Goal: Information Seeking & Learning: Learn about a topic

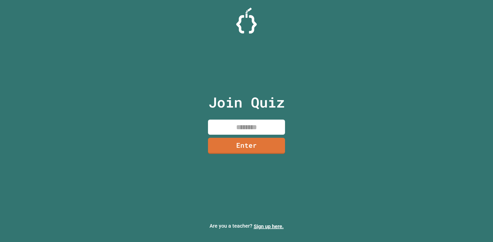
click at [259, 126] on input at bounding box center [246, 127] width 77 height 15
click at [258, 144] on link "Enter" at bounding box center [246, 145] width 77 height 17
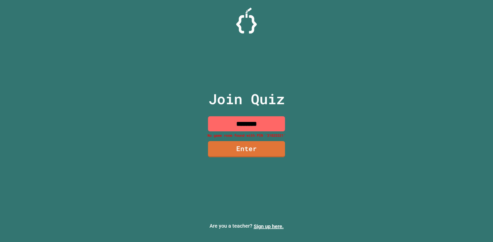
click at [248, 125] on input "********" at bounding box center [246, 123] width 77 height 15
click at [253, 122] on input "********" at bounding box center [246, 123] width 77 height 15
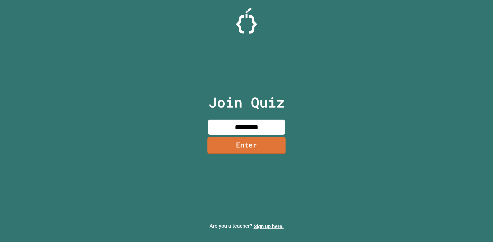
click at [255, 147] on link "Enter" at bounding box center [246, 145] width 78 height 17
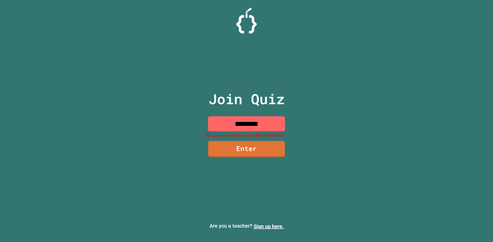
click at [246, 119] on input "*********" at bounding box center [246, 123] width 77 height 15
click at [247, 121] on input "*********" at bounding box center [246, 123] width 77 height 15
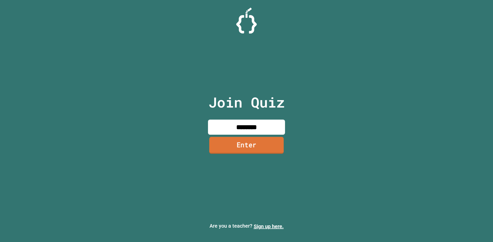
type input "********"
click at [253, 145] on link "Enter" at bounding box center [246, 145] width 74 height 17
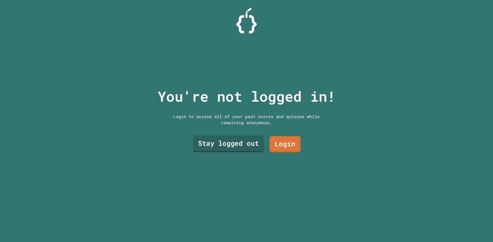
click at [250, 142] on link "Stay logged out" at bounding box center [228, 144] width 71 height 17
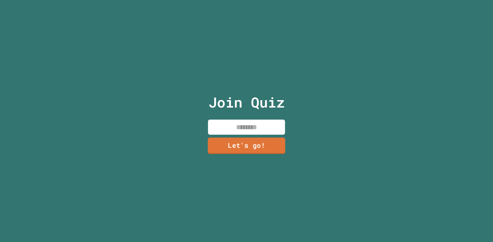
click at [259, 121] on input at bounding box center [246, 127] width 77 height 15
type input "****"
click at [256, 145] on link "Let's go!" at bounding box center [246, 145] width 73 height 17
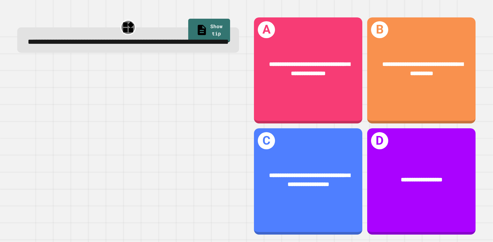
click at [209, 112] on div at bounding box center [128, 149] width 222 height 172
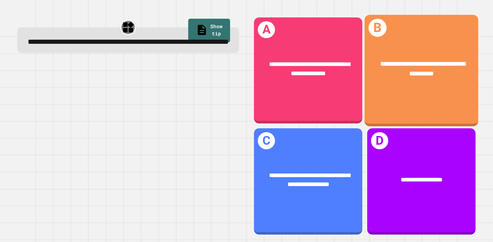
click at [394, 88] on div "**********" at bounding box center [421, 69] width 114 height 44
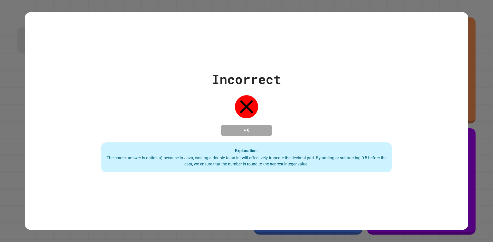
click at [481, 36] on div "Incorrect + 0 Explanation: The correct answer is option a) because in Java, cas…" at bounding box center [246, 121] width 493 height 242
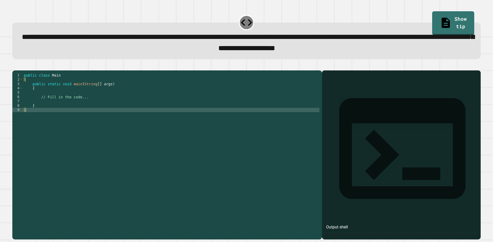
click at [149, 117] on div "public class Main { public static void main ( String [ ] args ) { // Fill in th…" at bounding box center [171, 149] width 296 height 153
click at [143, 112] on div "public class Main { public static void main ( String [ ] args ) { // Fill in th…" at bounding box center [171, 149] width 296 height 153
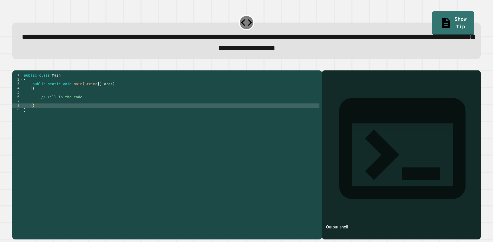
click at [140, 110] on div "public class Main { public static void main ( String [ ] args ) { // Fill in th…" at bounding box center [171, 149] width 296 height 153
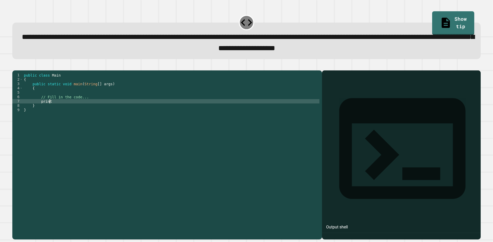
scroll to position [0, 2]
type textarea "*"
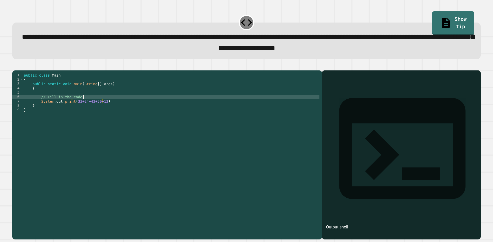
click at [125, 104] on div "public class Main { public static void main ( String [ ] args ) { // Fill in th…" at bounding box center [171, 149] width 296 height 153
type textarea "**********"
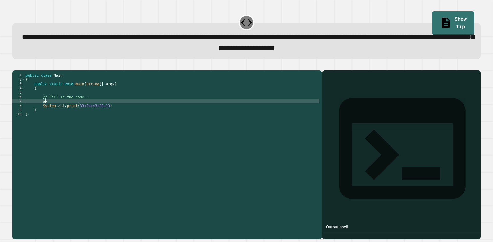
type textarea "*"
click at [58, 110] on div "public class Main { public static void main ( String [ ] args ) { // Fill in th…" at bounding box center [172, 149] width 295 height 153
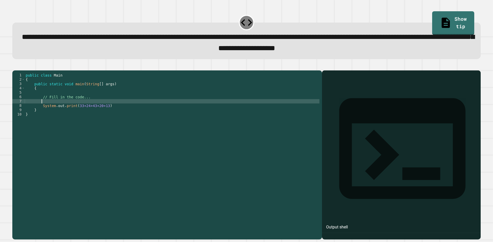
click at [100, 109] on div "public class Main { public static void main ( String [ ] args ) { // Fill in th…" at bounding box center [172, 149] width 295 height 153
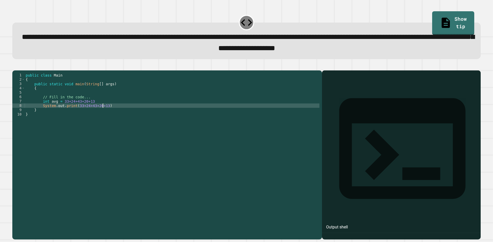
click at [103, 114] on div "public class Main { public static void main ( String [ ] args ) { // Fill in th…" at bounding box center [172, 149] width 295 height 153
click at [15, 66] on icon "button" at bounding box center [15, 66] width 0 height 0
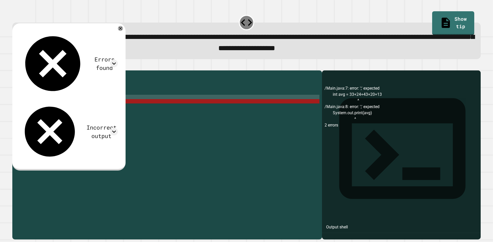
click at [200, 106] on div "public class Main { public static void main ( String [ ] args ) { // Fill in th…" at bounding box center [172, 149] width 295 height 153
click at [177, 109] on div "public class Main { public static void main ( String [ ] args ) { // Fill in th…" at bounding box center [172, 149] width 295 height 153
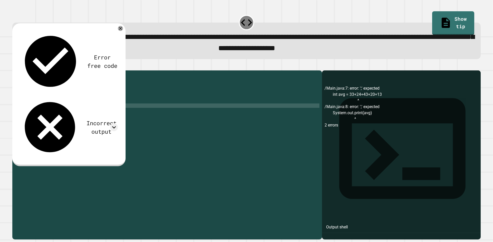
scroll to position [0, 4]
click at [15, 66] on icon "button" at bounding box center [15, 66] width 0 height 0
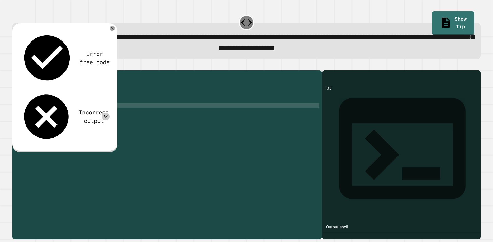
click at [103, 90] on div "Incorrect output" at bounding box center [65, 116] width 90 height 53
click at [104, 113] on icon at bounding box center [106, 117] width 8 height 8
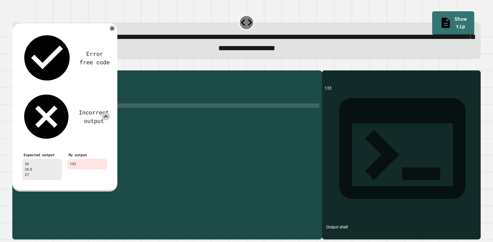
click at [144, 95] on div "public class Main { public static void main ( String [ ] args ) { // Fill in th…" at bounding box center [172, 149] width 295 height 153
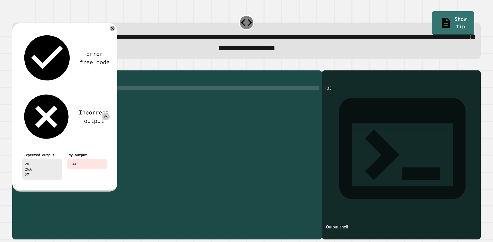
scroll to position [0, 1]
click at [127, 104] on div "public class Main { public static void main ( String [ ] args ) { // Fill in th…" at bounding box center [172, 149] width 295 height 153
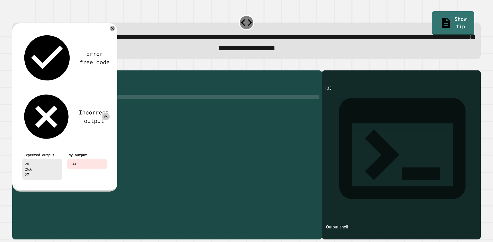
click at [127, 111] on div "public class Main { public static void main ( String [ ] args ) { // Fill in th…" at bounding box center [172, 149] width 295 height 153
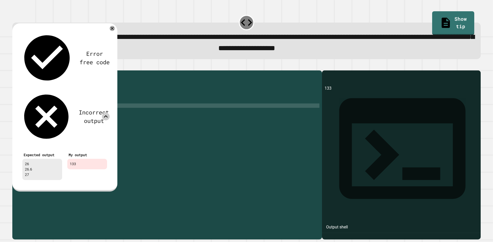
click at [127, 115] on div "public class Main { public static void main ( String [ ] args ) { // Fill in th…" at bounding box center [172, 149] width 295 height 153
click at [123, 110] on div "public class Main { public static void main ( String [ ] args ) { // Fill in th…" at bounding box center [172, 149] width 295 height 153
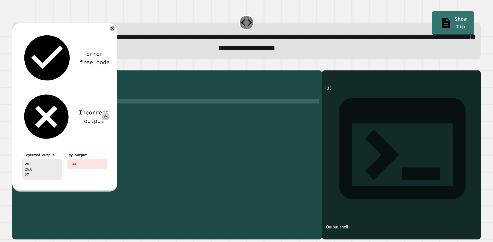
scroll to position [0, 5]
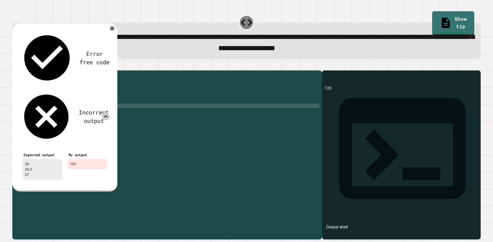
click at [115, 115] on div "public class Main { public static void main ( String [ ] args ) { // Fill in th…" at bounding box center [172, 149] width 295 height 153
type textarea "**********"
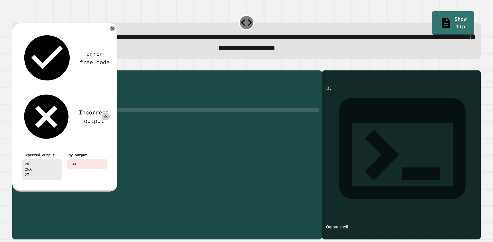
scroll to position [0, 3]
drag, startPoint x: 96, startPoint y: 111, endPoint x: 61, endPoint y: 111, distance: 34.9
click at [61, 111] on div "public class Main { public static void main ( String [ ] args ) { // Fill in th…" at bounding box center [172, 149] width 295 height 153
click at [80, 120] on div "public class Main { public static void main ( String [ ] args ) { // Fill in th…" at bounding box center [172, 149] width 295 height 153
paste textarea "**********"
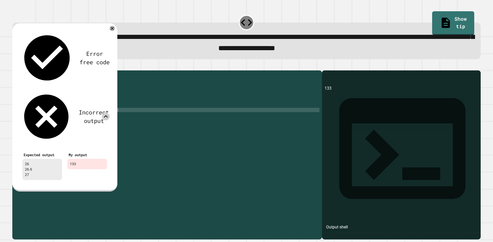
type textarea "**********"
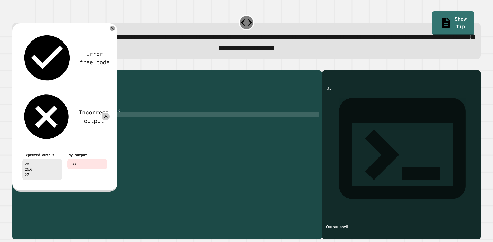
scroll to position [0, 1]
type textarea "*"
click at [110, 31] on div "Error free code 133 Incorrect output Expected output 26 26.6 27 My output 133" at bounding box center [64, 106] width 95 height 157
click at [111, 30] on icon at bounding box center [112, 28] width 5 height 5
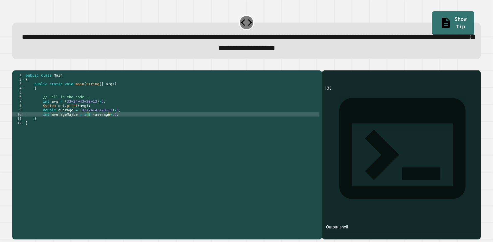
click at [15, 66] on icon "button" at bounding box center [15, 66] width 0 height 0
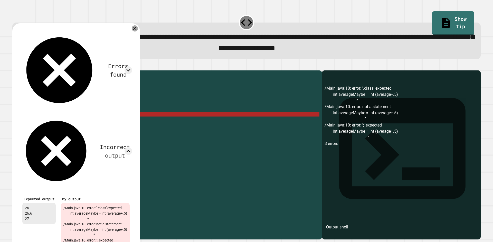
click at [138, 32] on div at bounding box center [135, 28] width 6 height 6
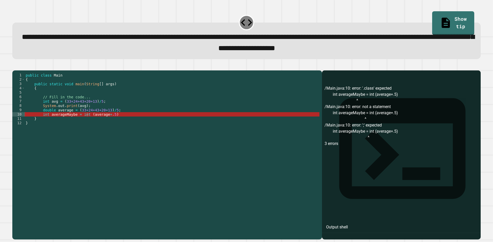
click at [125, 123] on div "public class Main { public static void main ( String [ ] args ) { // Fill in th…" at bounding box center [172, 149] width 295 height 153
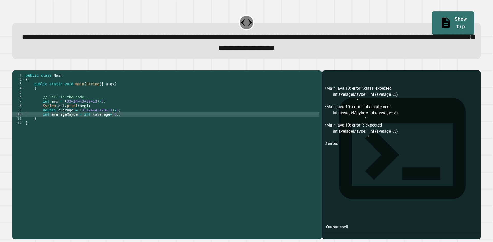
scroll to position [0, 6]
click at [17, 71] on div at bounding box center [246, 67] width 468 height 6
click at [19, 71] on icon "button" at bounding box center [18, 69] width 3 height 4
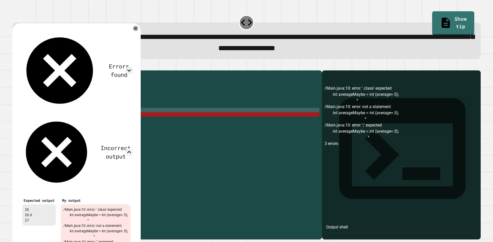
click at [180, 117] on div "public class Main { public static void main ( String [ ] args ) { // Fill in th…" at bounding box center [172, 149] width 295 height 153
click at [137, 29] on icon at bounding box center [135, 28] width 3 height 3
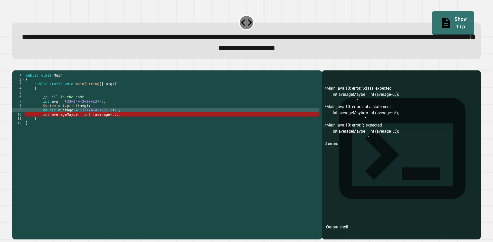
click at [84, 122] on div "public class Main { public static void main ( String [ ] args ) { // Fill in th…" at bounding box center [172, 149] width 295 height 153
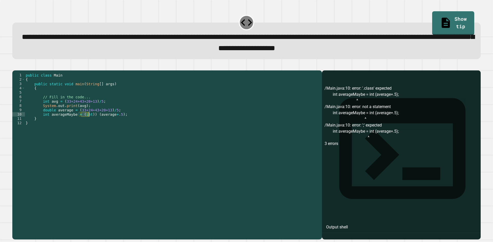
scroll to position [0, 4]
click at [93, 123] on div "public class Main { public static void main ( String [ ] args ) { // Fill in th…" at bounding box center [172, 149] width 295 height 153
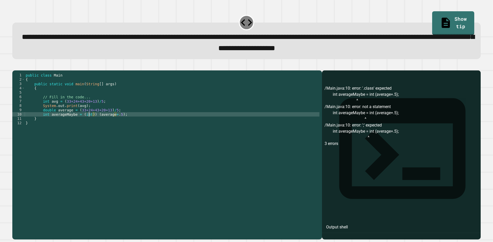
click at [90, 123] on div "public class Main { public static void main ( String [ ] args ) { // Fill in th…" at bounding box center [172, 149] width 295 height 153
click at [15, 66] on icon "button" at bounding box center [15, 66] width 0 height 0
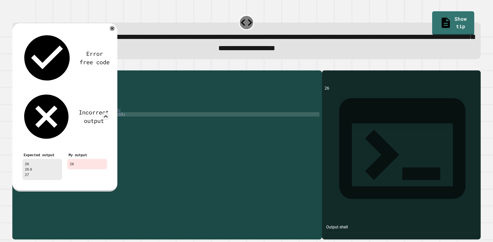
click at [124, 124] on div "public class Main { public static void main ( String [ ] args ) { // Fill in th…" at bounding box center [172, 149] width 295 height 153
click at [129, 118] on div "public class Main { public static void main ( String [ ] args ) { // Fill in th…" at bounding box center [172, 149] width 295 height 153
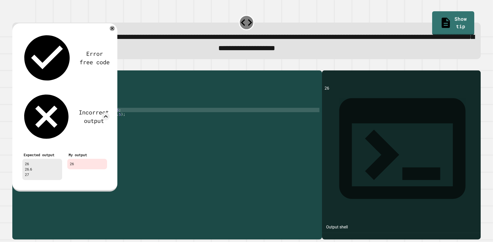
type textarea "**********"
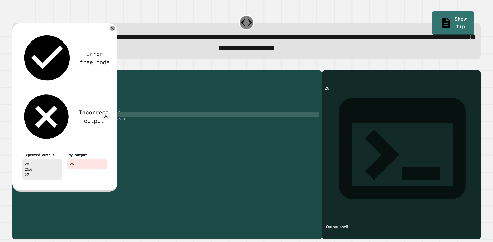
scroll to position [0, 1]
type textarea "*"
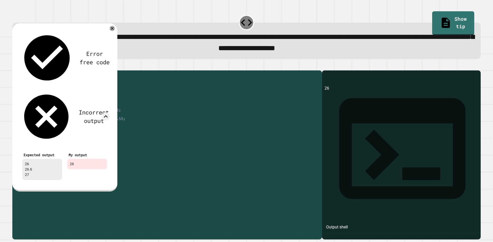
drag, startPoint x: 89, startPoint y: 113, endPoint x: 42, endPoint y: 114, distance: 46.7
click at [42, 114] on div "public class Main { public static void main ( String [ ] args ) { // Fill in th…" at bounding box center [172, 149] width 295 height 153
type textarea "**********"
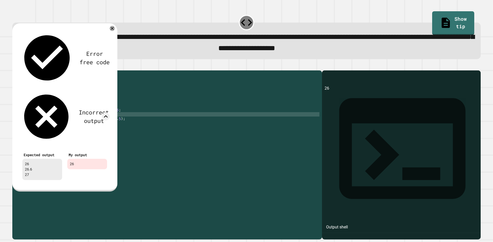
click at [57, 123] on div "public class Main { public static void main ( String [ ] args ) { // Fill in th…" at bounding box center [172, 149] width 295 height 153
paste textarea "**********"
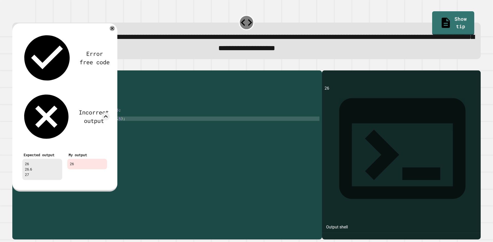
click at [121, 127] on div "public class Main { public static void main ( String [ ] args ) { // Fill in th…" at bounding box center [172, 149] width 295 height 153
type textarea "**********"
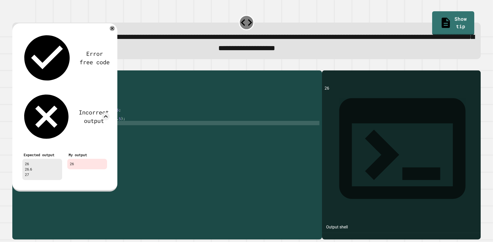
paste textarea "**********"
click at [80, 122] on div "public class Main { public static void main ( String [ ] args ) { // Fill in th…" at bounding box center [172, 149] width 295 height 153
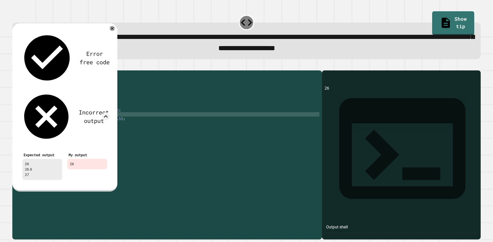
click at [81, 122] on div "public class Main { public static void main ( String [ ] args ) { // Fill in th…" at bounding box center [172, 149] width 295 height 153
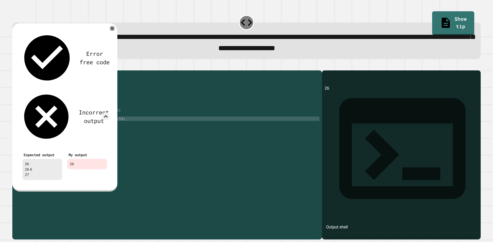
click at [123, 128] on div "public class Main { public static void main ( String [ ] args ) { // Fill in th…" at bounding box center [172, 149] width 295 height 153
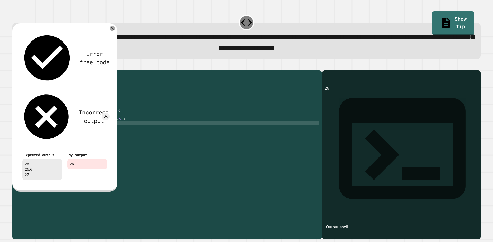
click at [81, 131] on div "public class Main { public static void main ( String [ ] args ) { // Fill in th…" at bounding box center [172, 149] width 295 height 153
click at [111, 26] on div "Error free code 26 Incorrect output Expected output 26 26.6 27 My output 26" at bounding box center [64, 107] width 105 height 169
click at [112, 29] on icon at bounding box center [112, 28] width 6 height 6
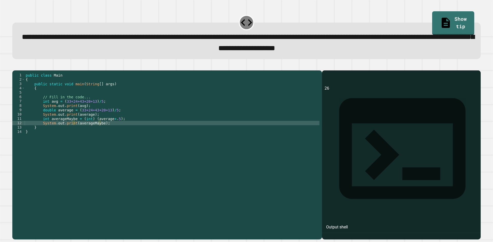
click at [20, 70] on icon "button" at bounding box center [18, 69] width 3 height 4
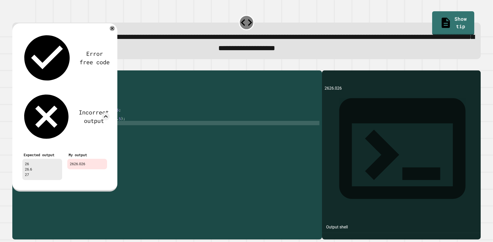
click at [73, 115] on div "public class Main { public static void main ( String [ ] args ) { // Fill in th…" at bounding box center [172, 149] width 295 height 153
click at [91, 128] on div "public class Main { public static void main ( String [ ] args ) { // Fill in th…" at bounding box center [172, 149] width 295 height 153
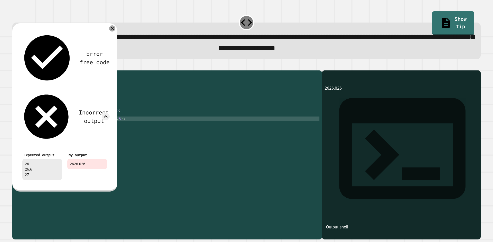
click at [113, 31] on icon at bounding box center [112, 28] width 6 height 6
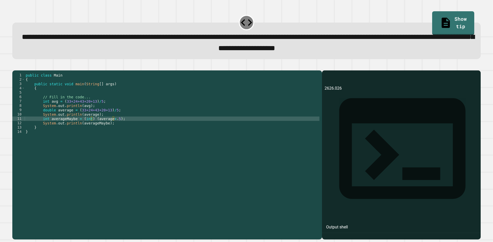
click at [15, 66] on icon "button" at bounding box center [15, 66] width 0 height 0
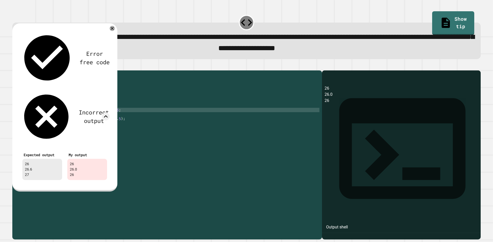
click at [118, 120] on div "public class Main { public static void main ( String [ ] args ) { // Fill in th…" at bounding box center [172, 149] width 295 height 153
click at [114, 29] on icon at bounding box center [112, 28] width 6 height 6
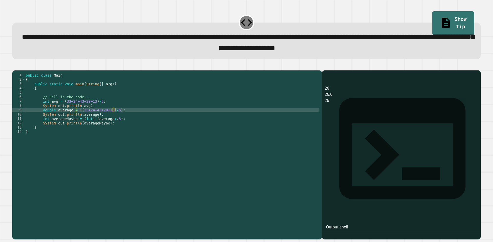
click at [15, 66] on icon "button" at bounding box center [15, 66] width 0 height 0
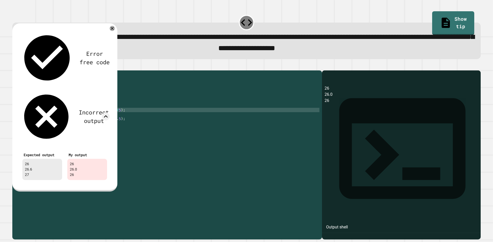
click at [115, 31] on div "Error free code 26 26.0 26 Incorrect output Expected output 26 26.6 27 My outpu…" at bounding box center [64, 107] width 105 height 169
click at [111, 30] on icon at bounding box center [112, 28] width 6 height 6
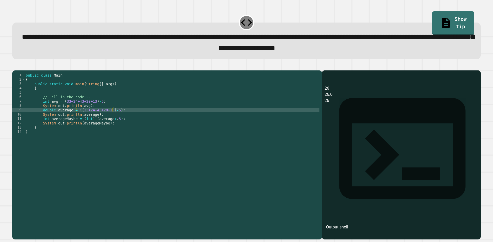
click at [112, 118] on div "public class Main { public static void main ( String [ ] args ) { // Fill in th…" at bounding box center [172, 149] width 295 height 153
click at [106, 118] on div "public class Main { public static void main ( String [ ] args ) { // Fill in th…" at bounding box center [172, 149] width 295 height 153
click at [15, 66] on icon "button" at bounding box center [15, 66] width 0 height 0
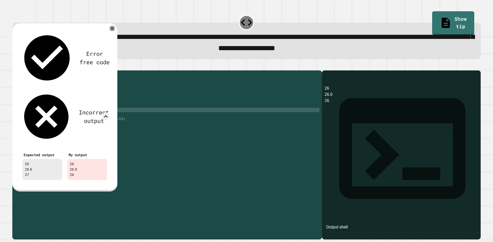
click at [111, 30] on icon at bounding box center [112, 29] width 6 height 6
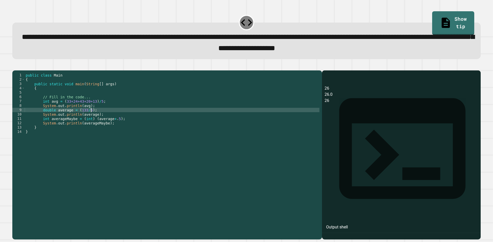
click at [97, 119] on div "public class Main { public static void main ( String [ ] args ) { // Fill in th…" at bounding box center [172, 149] width 295 height 153
click at [76, 118] on div "public class Main { public static void main ( String [ ] args ) { // Fill in th…" at bounding box center [172, 149] width 295 height 153
click at [87, 119] on div "public class Main { public static void main ( String [ ] args ) { // Fill in th…" at bounding box center [172, 149] width 295 height 153
click at [75, 119] on div "public class Main { public static void main ( String [ ] args ) { // Fill in th…" at bounding box center [172, 149] width 295 height 153
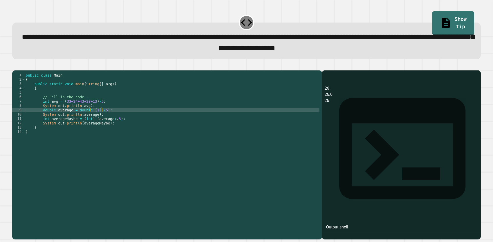
click at [15, 66] on icon "button" at bounding box center [15, 66] width 0 height 0
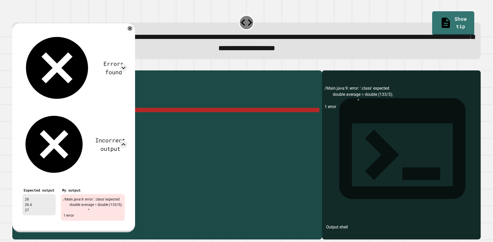
click at [149, 124] on div "public class Main { public static void main ( String [ ] args ) { // Fill in th…" at bounding box center [172, 149] width 295 height 153
click at [133, 29] on icon at bounding box center [130, 28] width 6 height 6
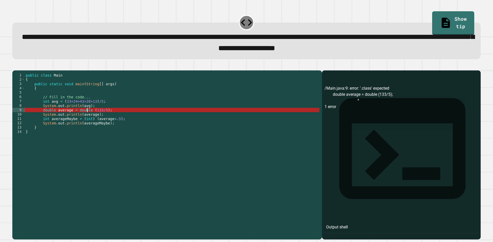
click at [87, 120] on div "public class Main { public static void main ( String [ ] args ) { // Fill in th…" at bounding box center [172, 149] width 295 height 153
click at [90, 119] on div "public class Main { public static void main ( String [ ] args ) { // Fill in th…" at bounding box center [172, 149] width 295 height 153
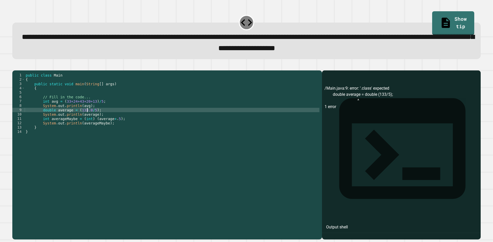
type textarea "**********"
click at [15, 66] on button "button" at bounding box center [15, 66] width 0 height 0
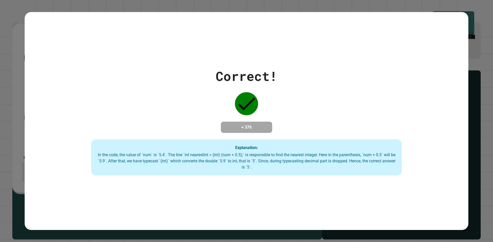
click at [466, 90] on div "Correct! + 376 Explanation: In the code, the value of `num` is `5.4`. The line …" at bounding box center [246, 121] width 493 height 242
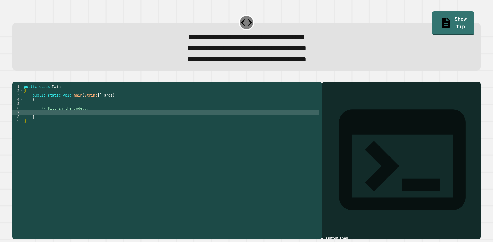
click at [210, 123] on div "public class Main { public static void main ( String [ ] args ) { // Fill in th…" at bounding box center [171, 154] width 296 height 140
type textarea "*"
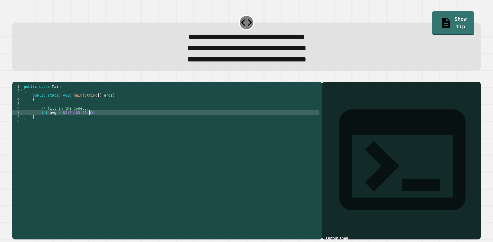
scroll to position [0, 4]
click at [86, 120] on div "public class Main { public static void main ( String [ ] args ) { // Fill in th…" at bounding box center [171, 154] width 296 height 140
click at [87, 122] on div "public class Main { public static void main ( String [ ] args ) { // Fill in th…" at bounding box center [171, 154] width 296 height 140
type textarea "**********"
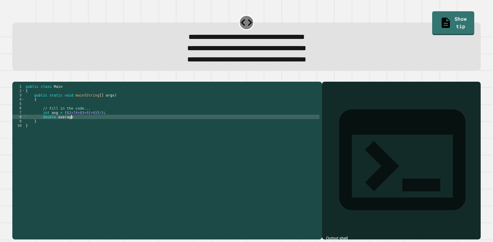
scroll to position [0, 3]
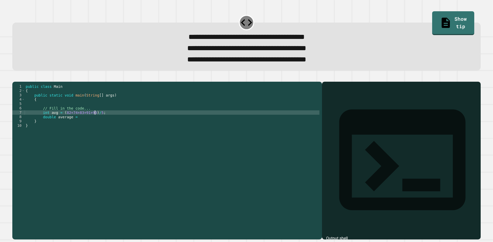
click at [96, 122] on div "public class Main { public static void main ( String [ ] args ) { // Fill in th…" at bounding box center [172, 154] width 295 height 140
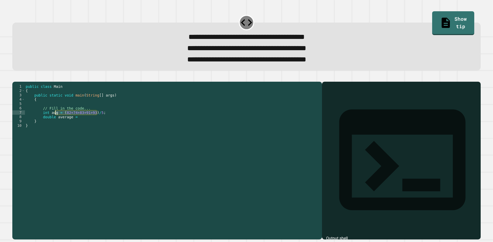
drag, startPoint x: 96, startPoint y: 122, endPoint x: 61, endPoint y: 122, distance: 35.2
click at [61, 122] on div "public class Main { public static void main ( String [ ] args ) { // Fill in th…" at bounding box center [172, 154] width 295 height 140
click at [78, 128] on div "public class Main { public static void main ( String [ ] args ) { // Fill in th…" at bounding box center [172, 154] width 295 height 140
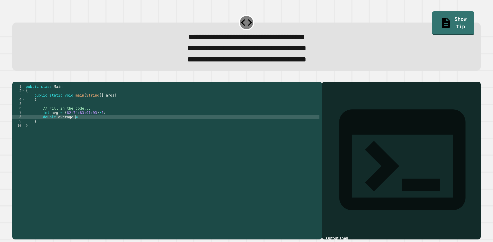
paste textarea "**********"
click at [80, 127] on div "public class Main { public static void main ( String [ ] args ) { // Fill in th…" at bounding box center [172, 154] width 295 height 140
click at [110, 127] on div "public class Main { public static void main ( String [ ] args ) { // Fill in th…" at bounding box center [172, 154] width 295 height 140
type textarea "**********"
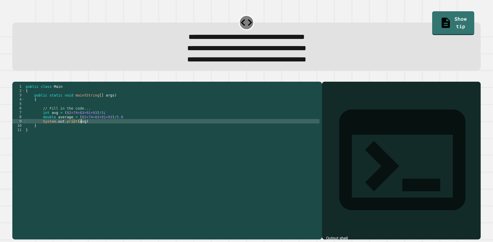
scroll to position [0, 4]
click at [111, 132] on div "public class Main { public static void main ( String [ ] args ) { // Fill in th…" at bounding box center [172, 154] width 295 height 140
click at [133, 126] on div "public class Main { public static void main ( String [ ] args ) { // Fill in th…" at bounding box center [172, 154] width 295 height 140
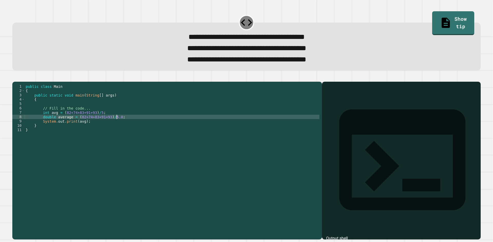
scroll to position [0, 6]
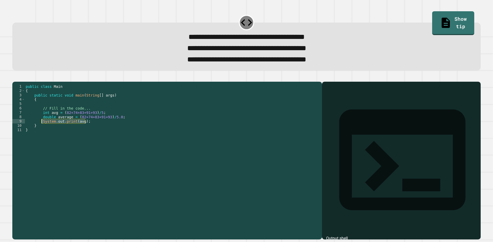
drag, startPoint x: 97, startPoint y: 132, endPoint x: 42, endPoint y: 130, distance: 55.4
click at [42, 130] on div "public class Main { public static void main ( String [ ] args ) { // Fill in th…" at bounding box center [172, 154] width 295 height 140
type textarea "**********"
click at [105, 132] on div "public class Main { public static void main ( String [ ] args ) { // Fill in th…" at bounding box center [172, 149] width 295 height 131
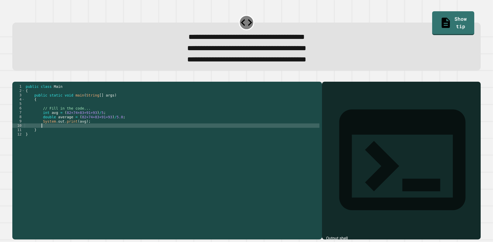
scroll to position [0, 1]
paste textarea "**********"
click at [80, 134] on div "public class Main { public static void main ( String [ ] args ) { // Fill in th…" at bounding box center [172, 154] width 295 height 140
click at [79, 135] on div "public class Main { public static void main ( String [ ] args ) { // Fill in th…" at bounding box center [172, 154] width 295 height 140
click at [87, 135] on div "public class Main { public static void main ( String [ ] args ) { // Fill in th…" at bounding box center [172, 154] width 295 height 140
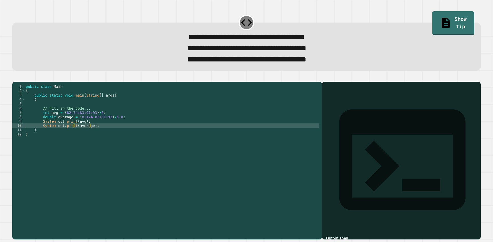
scroll to position [0, 4]
click at [15, 77] on icon "button" at bounding box center [15, 77] width 0 height 0
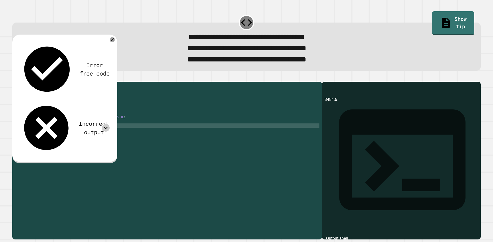
click at [103, 124] on icon at bounding box center [106, 128] width 8 height 8
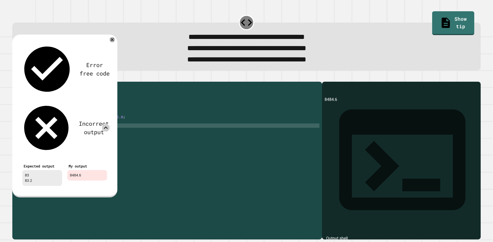
click at [118, 129] on div "public class Main { public static void main ( String [ ] args ) { // Fill in th…" at bounding box center [172, 154] width 295 height 140
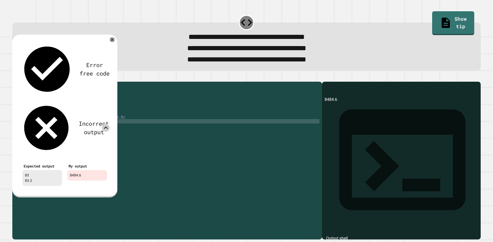
click at [73, 130] on div "public class Main { public static void main ( String [ ] args ) { // Fill in th…" at bounding box center [172, 154] width 295 height 140
click at [111, 43] on icon at bounding box center [112, 40] width 6 height 6
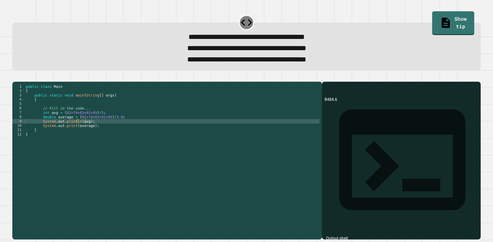
click at [15, 77] on icon "button" at bounding box center [15, 77] width 0 height 0
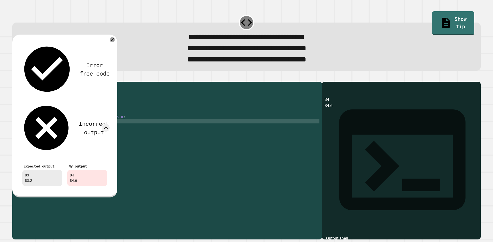
click at [119, 127] on div "public class Main { public static void main ( String [ ] args ) { // Fill in th…" at bounding box center [172, 154] width 295 height 140
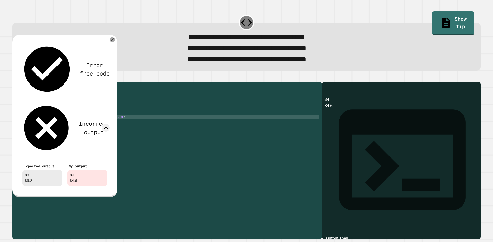
click at [105, 124] on div "public class Main { public static void main ( String [ ] args ) { // Fill in th…" at bounding box center [172, 154] width 295 height 140
click at [114, 128] on div "public class Main { public static void main ( String [ ] args ) { // Fill in th…" at bounding box center [172, 154] width 295 height 140
click at [105, 127] on div "public class Main { public static void main ( String [ ] args ) { // Fill in th…" at bounding box center [172, 154] width 295 height 140
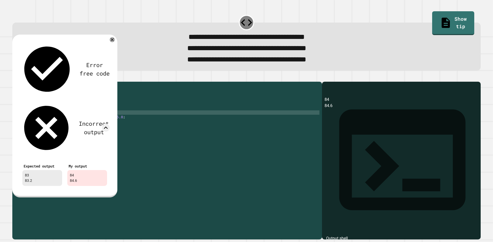
click at [90, 121] on div "public class Main { public static void main ( String [ ] args ) { // Fill in th…" at bounding box center [172, 154] width 295 height 140
type textarea "**********"
click at [110, 42] on icon at bounding box center [112, 39] width 5 height 5
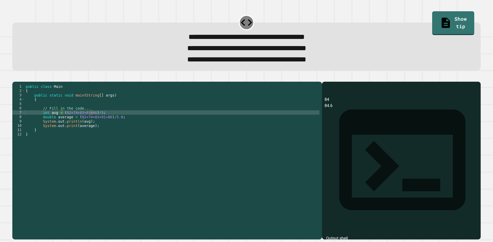
click at [15, 77] on button "button" at bounding box center [15, 77] width 0 height 0
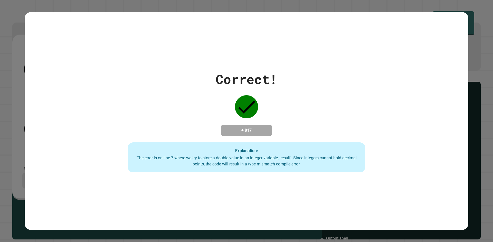
click at [178, 46] on div "Correct! + 817 Explanation: The error is on line 7 where we try to store a doub…" at bounding box center [246, 121] width 443 height 218
click at [174, 45] on div "Correct! + 817 Explanation: The error is on line 7 where we try to store a doub…" at bounding box center [246, 121] width 443 height 218
click at [168, 44] on div "Correct! + 817 Explanation: The error is on line 7 where we try to store a doub…" at bounding box center [246, 121] width 443 height 218
click at [477, 58] on div "Correct! + 817 Explanation: The error is on line 7 where we try to store a doub…" at bounding box center [246, 121] width 493 height 242
click at [480, 44] on div "Correct! + 817 Explanation: The error is on line 7 where we try to store a doub…" at bounding box center [246, 121] width 493 height 242
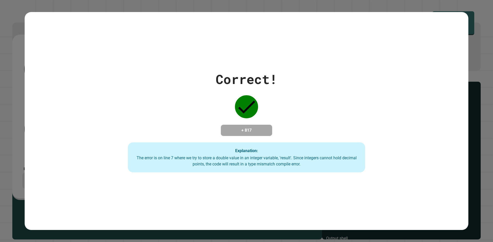
click at [471, 28] on div "Correct! + 817 Explanation: The error is on line 7 where we try to store a doub…" at bounding box center [246, 121] width 493 height 242
click at [471, 27] on div "Correct! + 817 Explanation: The error is on line 7 where we try to store a doub…" at bounding box center [246, 121] width 493 height 242
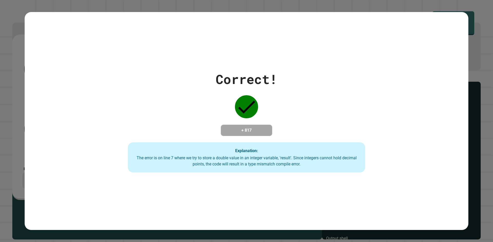
click at [471, 27] on div "Correct! + 817 Explanation: The error is on line 7 where we try to store a doub…" at bounding box center [246, 121] width 493 height 242
click at [472, 28] on div "Correct! + 817 Explanation: The error is on line 7 where we try to store a doub…" at bounding box center [246, 121] width 493 height 242
click at [326, 45] on div "Correct! + 817 Explanation: The error is on line 7 where we try to store a doub…" at bounding box center [246, 121] width 443 height 218
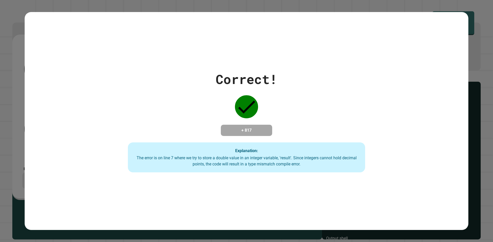
click at [394, 106] on div "Correct! + 817 Explanation: The error is on line 7 where we try to store a doub…" at bounding box center [246, 121] width 339 height 103
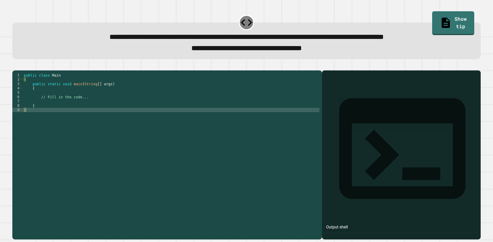
click at [82, 109] on div "public class Main { public static void main ( String [ ] args ) { // Fill in th…" at bounding box center [171, 149] width 296 height 153
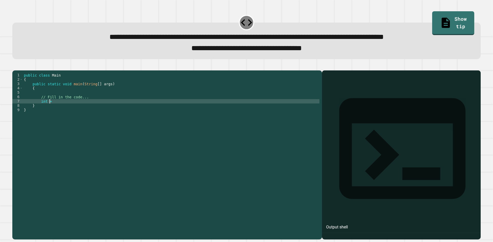
scroll to position [0, 2]
type textarea "*********"
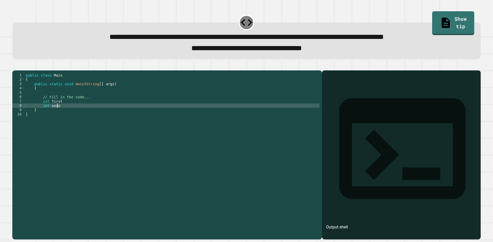
type textarea "**********"
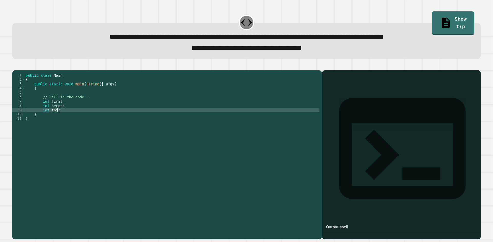
type textarea "*********"
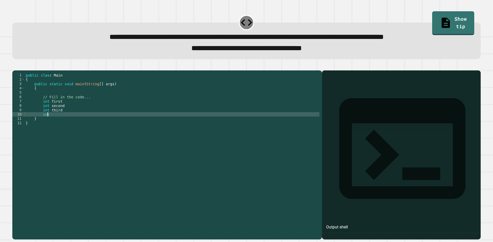
scroll to position [0, 1]
type textarea "**********"
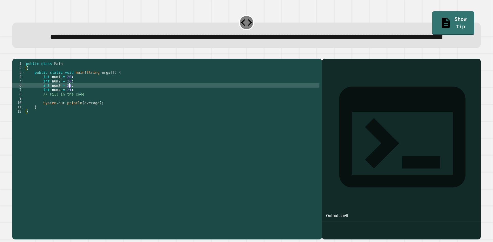
click at [135, 106] on div "public class Main { public static void main ( String args [ ]) { int num1 = 20 …" at bounding box center [172, 138] width 294 height 153
click at [130, 115] on div "public class Main { public static void main ( String args [ ]) { int num1 = 20 …" at bounding box center [172, 138] width 294 height 153
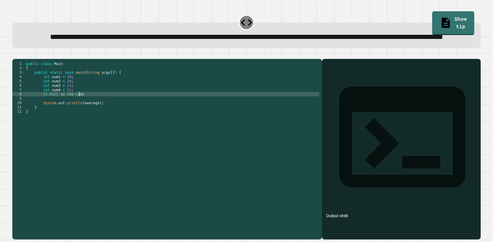
click at [134, 117] on div "public class Main { public static void main ( String args [ ]) { int num1 = 20 …" at bounding box center [172, 138] width 294 height 153
type textarea "**********"
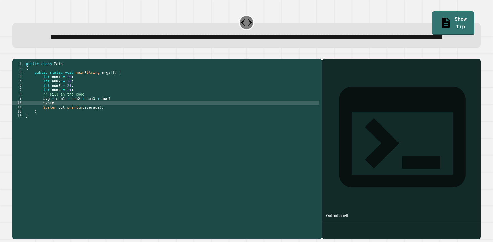
scroll to position [0, 2]
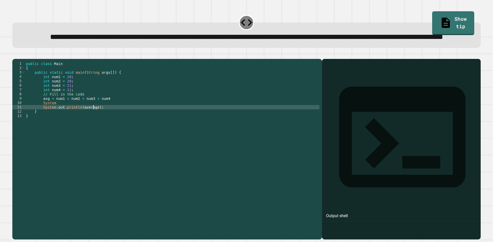
click at [93, 128] on div "public class Main { public static void main ( String args [ ]) { int num1 = 20 …" at bounding box center [172, 138] width 294 height 153
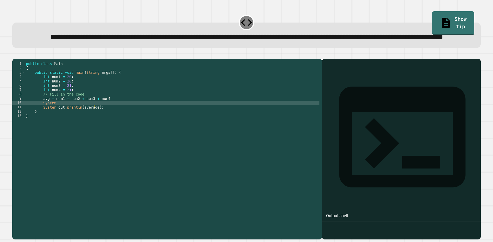
click at [87, 122] on div "public class Main { public static void main ( String args [ ]) { int num1 = 20 …" at bounding box center [172, 138] width 294 height 153
click at [96, 122] on div "public class Main { public static void main ( String args [ ]) { int num1 = 20 …" at bounding box center [172, 138] width 294 height 153
type textarea "**********"
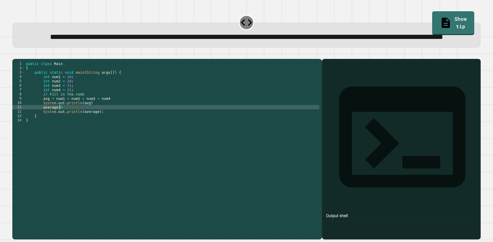
scroll to position [0, 2]
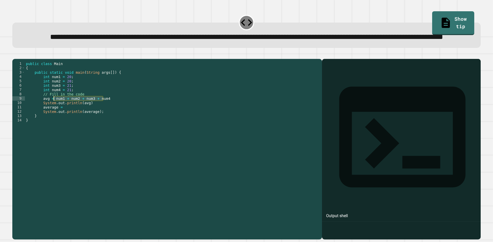
drag, startPoint x: 110, startPoint y: 118, endPoint x: 53, endPoint y: 119, distance: 57.0
click at [53, 119] on div "public class Main { public static void main ( String args [ ]) { int num1 = 20 …" at bounding box center [172, 138] width 294 height 153
click at [71, 126] on div "public class Main { public static void main ( String args [ ]) { int num1 = 20 …" at bounding box center [172, 138] width 294 height 153
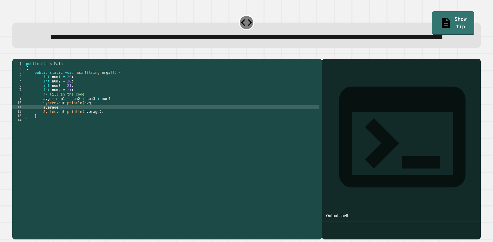
paste textarea "**********"
click at [87, 123] on div "public class Main { public static void main ( String args [ ]) { int num1 = 20 …" at bounding box center [172, 138] width 294 height 153
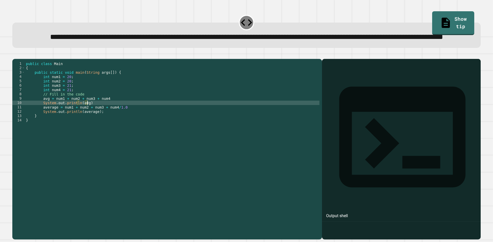
scroll to position [0, 4]
click at [15, 55] on button "button" at bounding box center [15, 55] width 0 height 0
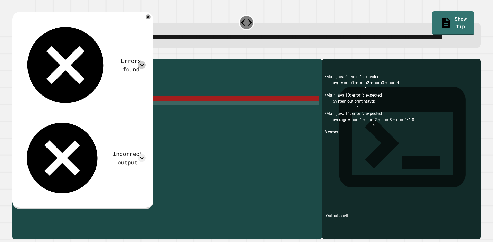
click at [145, 61] on icon at bounding box center [142, 65] width 8 height 8
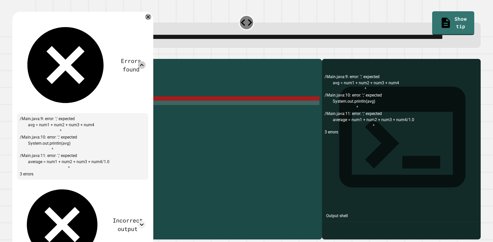
click at [151, 20] on icon at bounding box center [148, 17] width 6 height 6
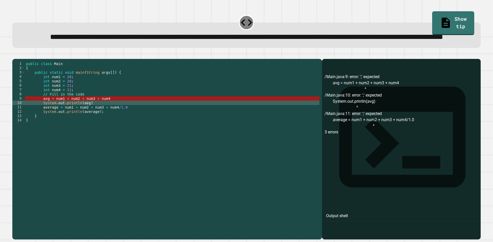
click at [120, 120] on div "public class Main { public static void main ( String args [ ]) { int num1 = 20 …" at bounding box center [172, 138] width 294 height 153
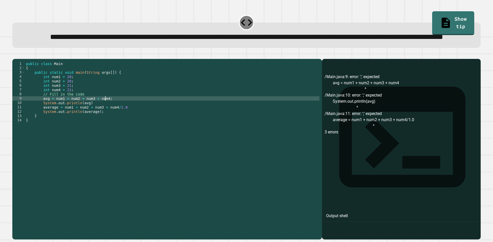
click at [113, 121] on div "public class Main { public static void main ( String args [ ]) { int num1 = 20 …" at bounding box center [172, 138] width 294 height 153
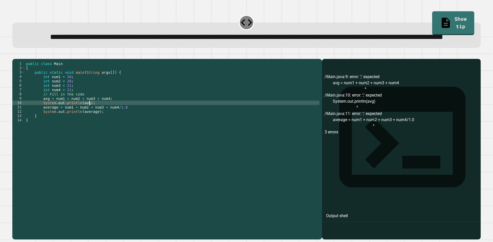
click at [136, 129] on div "public class Main { public static void main ( String args [ ]) { int num1 = 20 …" at bounding box center [172, 138] width 294 height 153
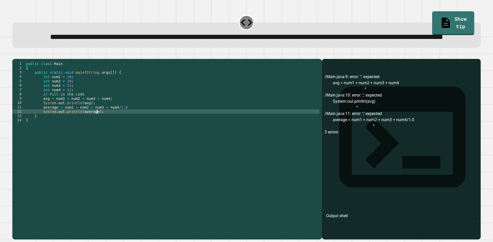
click at [136, 128] on div "public class Main { public static void main ( String args [ ]) { int num1 = 20 …" at bounding box center [172, 138] width 294 height 153
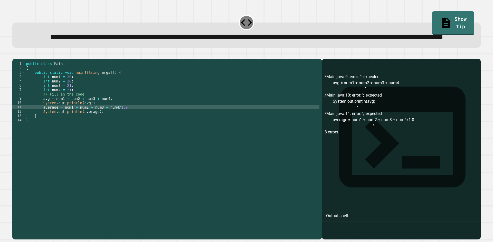
scroll to position [0, 6]
click at [15, 55] on button "button" at bounding box center [15, 55] width 0 height 0
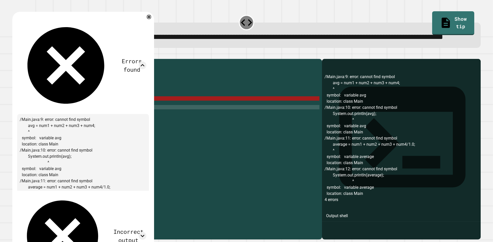
click at [154, 30] on div "Errors found /Main.java:9: error: cannot find symbol avg = num1 + num2 + num3 +…" at bounding box center [83, 150] width 142 height 276
click at [151, 20] on icon at bounding box center [148, 16] width 5 height 5
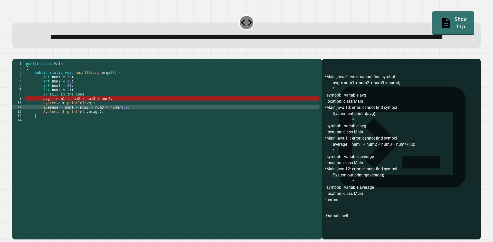
click at [56, 118] on div "public class Main { public static void main ( String args [ ]) { int num1 = 20 …" at bounding box center [172, 138] width 294 height 153
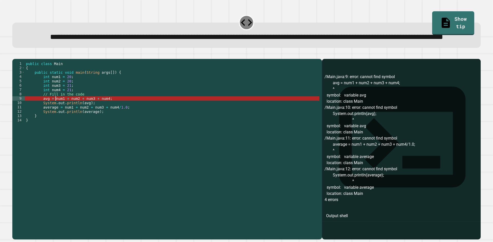
click at [79, 112] on div "public class Main { public static void main ( String args [ ]) { int num1 = 20 …" at bounding box center [172, 138] width 294 height 153
click at [88, 113] on div "public class Main { public static void main ( String args [ ]) { int num1 = 20 …" at bounding box center [172, 138] width 294 height 153
click at [41, 117] on div "public class Main { public static void main ( String args [ ]) { int num1 = 20 …" at bounding box center [172, 138] width 294 height 153
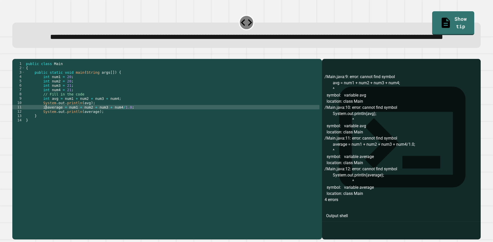
scroll to position [0, 2]
click at [15, 55] on icon "button" at bounding box center [15, 55] width 0 height 0
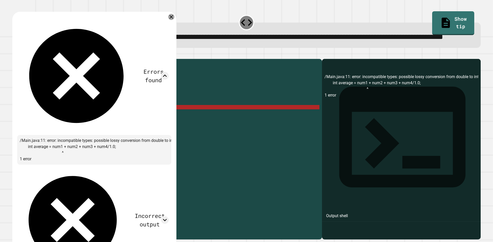
click at [171, 20] on icon at bounding box center [171, 17] width 6 height 6
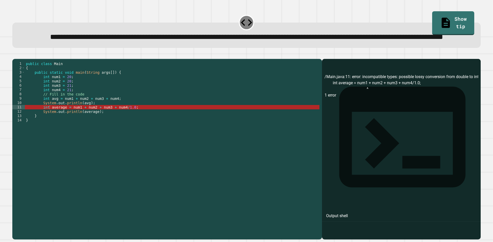
click at [108, 118] on div "public class Main { public static void main ( String args [ ]) { int num1 = 20 …" at bounding box center [172, 138] width 294 height 153
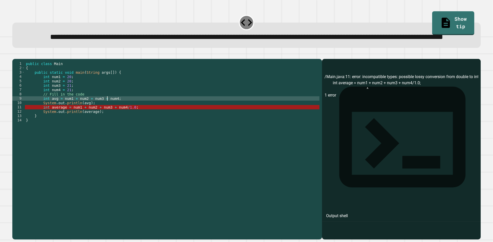
click at [44, 127] on div "public class Main { public static void main ( String args [ ]) { int num1 = 20 …" at bounding box center [172, 138] width 294 height 153
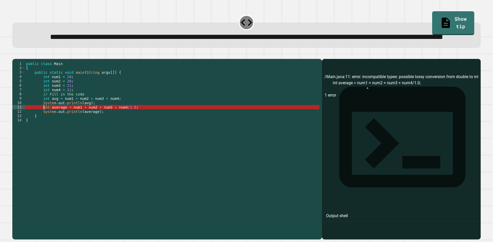
click at [44, 127] on div "public class Main { public static void main ( String args [ ]) { int num1 = 20 …" at bounding box center [172, 138] width 294 height 153
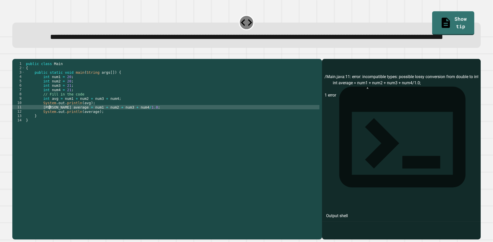
scroll to position [0, 2]
click at [124, 126] on div "public class Main { public static void main ( String args [ ]) { int num1 = 20 …" at bounding box center [172, 138] width 294 height 153
click at [15, 55] on icon "button" at bounding box center [15, 55] width 0 height 0
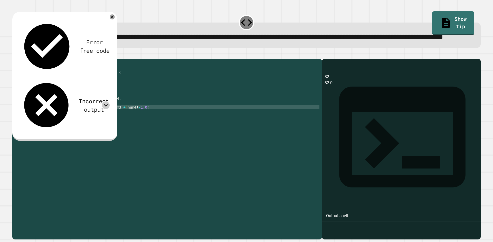
click at [105, 102] on icon at bounding box center [106, 106] width 8 height 8
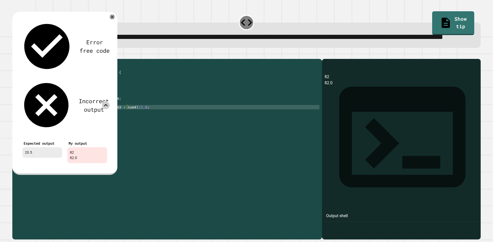
click at [117, 124] on div "public class Main { public static void main ( String args [ ]) { int num1 = 20 …" at bounding box center [172, 138] width 294 height 153
click at [142, 129] on div "public class Main { public static void main ( String args [ ]) { int num1 = 20 …" at bounding box center [172, 138] width 294 height 153
click at [110, 20] on div at bounding box center [112, 17] width 6 height 6
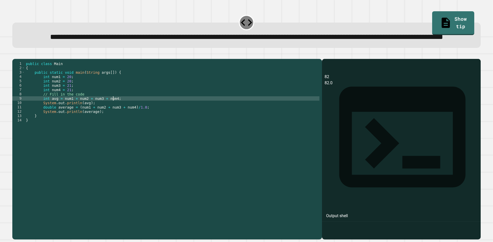
click at [114, 118] on div "public class Main { public static void main ( String args [ ]) { int num1 = 20 …" at bounding box center [172, 138] width 294 height 153
click at [111, 118] on div "public class Main { public static void main ( String args [ ]) { int num1 = 20 …" at bounding box center [172, 138] width 294 height 153
click at [110, 119] on div "public class Main { public static void main ( String args [ ]) { int num1 = 20 …" at bounding box center [172, 138] width 294 height 153
click at [111, 119] on div "public class Main { public static void main ( String args [ ]) { int num1 = 20 …" at bounding box center [172, 138] width 294 height 153
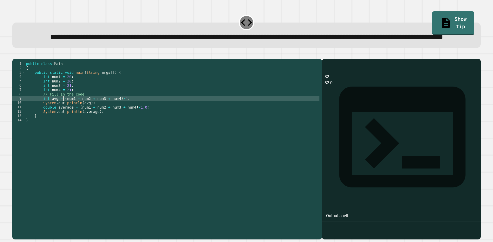
scroll to position [0, 3]
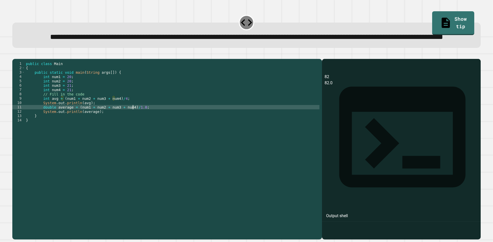
click at [132, 126] on div "public class Main { public static void main ( String args [ ]) { int num1 = 20 …" at bounding box center [172, 138] width 294 height 153
type textarea "**********"
click at [15, 55] on button "button" at bounding box center [15, 55] width 0 height 0
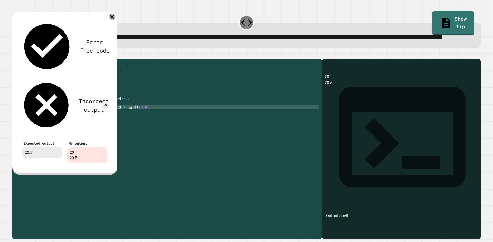
click at [112, 19] on icon at bounding box center [112, 17] width 4 height 4
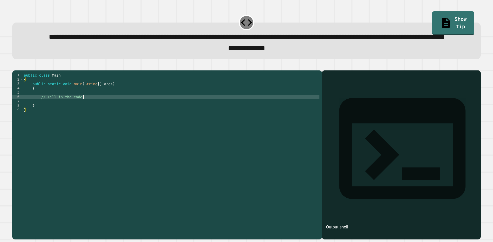
click at [116, 119] on div "public class Main { public static void main ( String [ ] args ) { // Fill in th…" at bounding box center [171, 143] width 296 height 140
click at [115, 120] on div "public class Main { public static void main ( String [ ] args ) { // Fill in th…" at bounding box center [171, 143] width 296 height 140
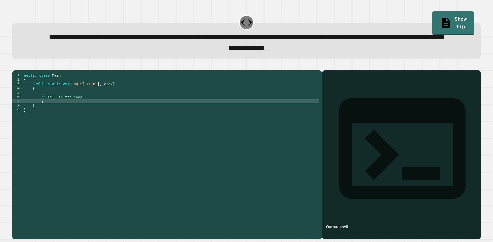
type textarea "*"
click at [56, 122] on div "public class Main { public static void main ( String [ ] args ) { // Fill in th…" at bounding box center [171, 143] width 296 height 140
type textarea "**********"
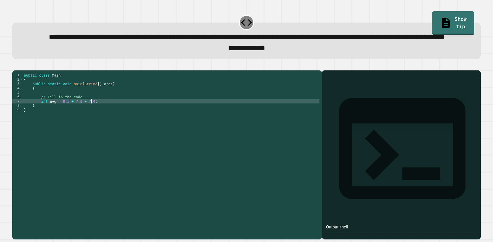
click at [100, 123] on div "public class Main { public static void main ( String [ ] args ) { // Fill in th…" at bounding box center [171, 143] width 296 height 140
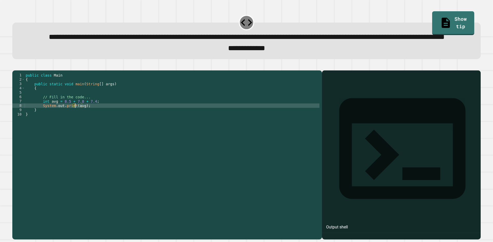
scroll to position [0, 3]
click at [15, 66] on button "button" at bounding box center [15, 66] width 0 height 0
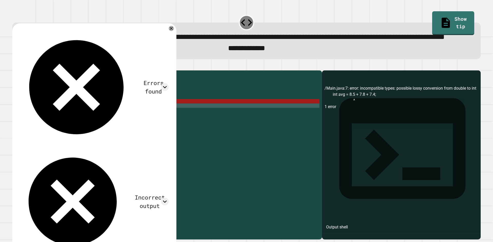
click at [129, 120] on div "public class Main { public static void main ( String [ ] args ) { // Fill in th…" at bounding box center [172, 143] width 295 height 140
click at [127, 121] on div "public class Main { public static void main ( String [ ] args ) { // Fill in th…" at bounding box center [172, 143] width 295 height 140
click at [62, 122] on div "public class Main { public static void main ( String [ ] args ) { // Fill in th…" at bounding box center [172, 143] width 295 height 140
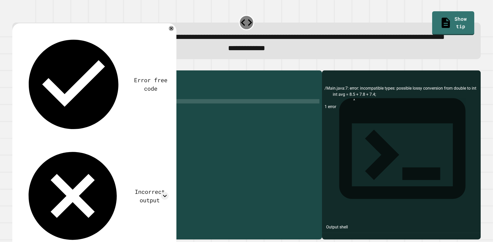
scroll to position [0, 5]
click at [170, 32] on icon at bounding box center [171, 28] width 6 height 6
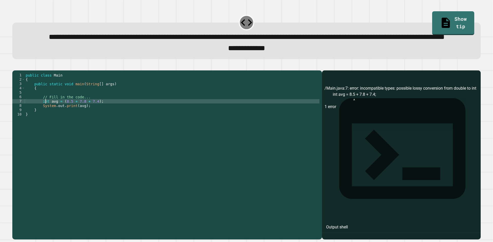
click at [45, 121] on div "public class Main { public static void main ( String [ ] args ) { // Fill in th…" at bounding box center [172, 143] width 295 height 140
click at [15, 66] on button "button" at bounding box center [15, 66] width 0 height 0
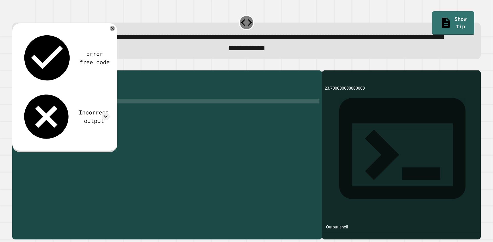
click at [106, 90] on div "Incorrect output" at bounding box center [65, 116] width 90 height 53
click at [105, 113] on icon at bounding box center [106, 117] width 8 height 8
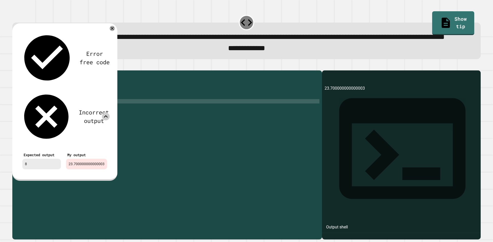
click at [105, 113] on icon at bounding box center [106, 117] width 8 height 8
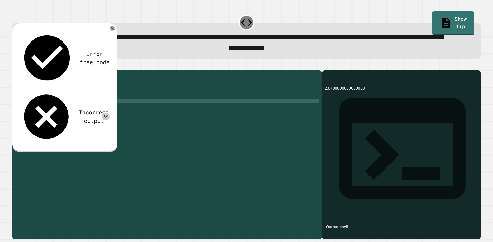
click at [105, 113] on icon at bounding box center [106, 117] width 8 height 8
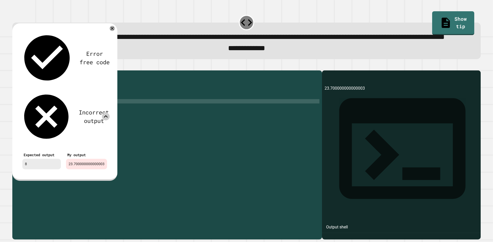
click at [105, 113] on icon at bounding box center [106, 117] width 8 height 8
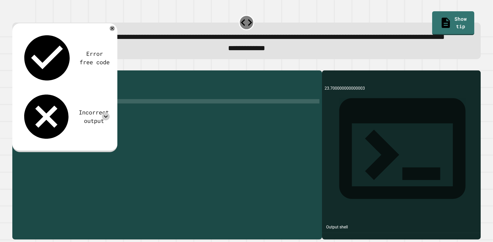
click at [112, 31] on icon at bounding box center [112, 28] width 5 height 5
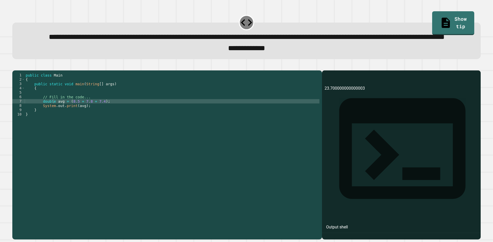
click at [100, 120] on div "public class Main { public static void main ( String [ ] args ) { // Fill in th…" at bounding box center [172, 143] width 295 height 140
click at [15, 66] on button "button" at bounding box center [15, 66] width 0 height 0
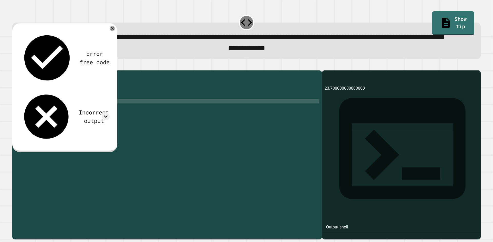
click at [96, 121] on div "public class Main { public static void main ( String [ ] args ) { // Fill in th…" at bounding box center [172, 143] width 295 height 140
click at [99, 122] on div "public class Main { public static void main ( String [ ] args ) { // Fill in th…" at bounding box center [172, 143] width 295 height 140
click at [74, 126] on div "public class Main { public static void main ( String [ ] args ) { // Fill in th…" at bounding box center [172, 143] width 295 height 140
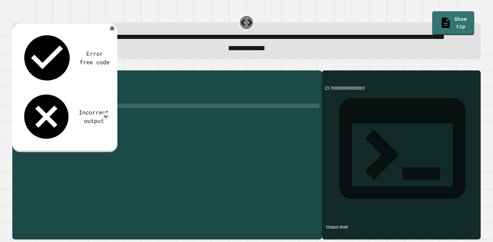
click at [110, 122] on div "public class Main { public static void main ( String [ ] args ) { // Fill in th…" at bounding box center [172, 143] width 295 height 140
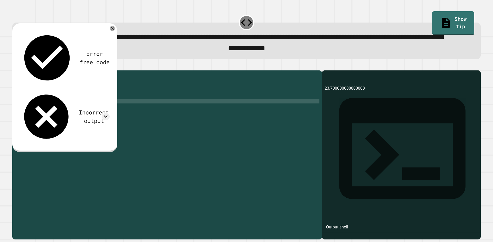
scroll to position [0, 5]
type textarea "**********"
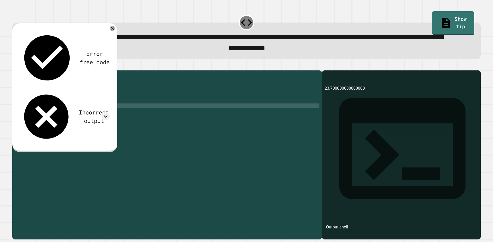
scroll to position [0, 4]
click at [69, 126] on div "public class Main { public static void main ( String [ ] args ) { // Fill in th…" at bounding box center [172, 143] width 295 height 140
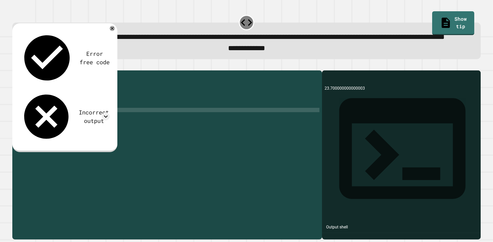
click at [79, 132] on div "public class Main { public static void main ( String [ ] args ) { // Fill in th…" at bounding box center [172, 143] width 295 height 140
click at [86, 131] on div "public class Main { public static void main ( String [ ] args ) { // Fill in th…" at bounding box center [172, 143] width 295 height 140
click at [111, 31] on icon at bounding box center [112, 29] width 6 height 6
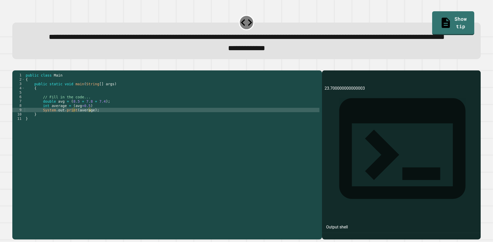
click at [15, 66] on button "button" at bounding box center [15, 66] width 0 height 0
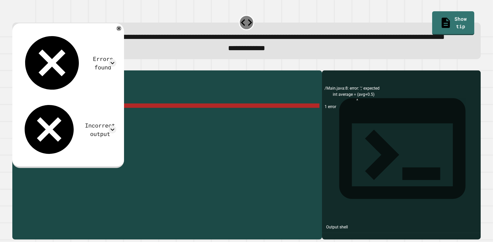
click at [105, 128] on div "public class Main { public static void main ( String [ ] args ) { // Fill in th…" at bounding box center [172, 143] width 295 height 140
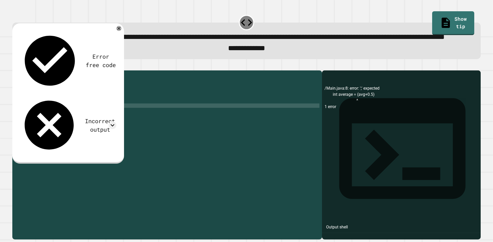
click at [15, 66] on button "button" at bounding box center [15, 66] width 0 height 0
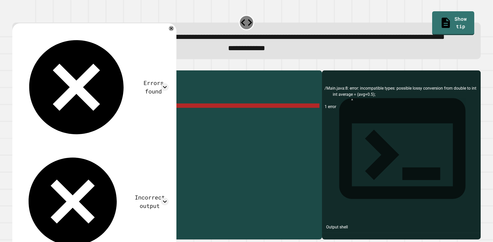
click at [107, 124] on div "public class Main { public static void main ( String [ ] args ) { // Fill in th…" at bounding box center [172, 143] width 295 height 140
click at [65, 125] on div "public class Main { public static void main ( String [ ] args ) { // Fill in th…" at bounding box center [172, 143] width 295 height 140
click at [67, 125] on div "public class Main { public static void main ( String [ ] args ) { // Fill in th…" at bounding box center [172, 143] width 295 height 140
click at [69, 124] on div "public class Main { public static void main ( String [ ] args ) { // Fill in th…" at bounding box center [172, 143] width 295 height 140
click at [70, 128] on div "public class Main { public static void main ( String [ ] args ) { // Fill in th…" at bounding box center [172, 143] width 295 height 140
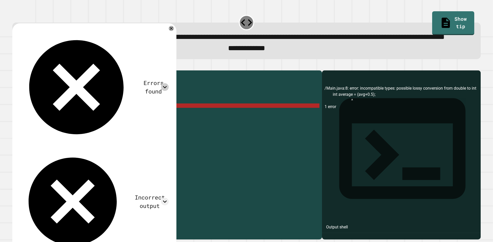
click at [168, 83] on icon at bounding box center [165, 87] width 8 height 8
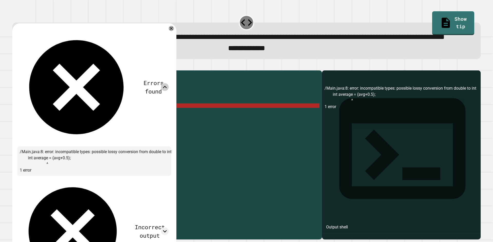
click at [168, 83] on icon at bounding box center [165, 87] width 8 height 8
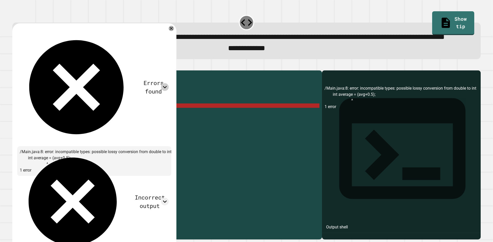
click at [170, 30] on icon at bounding box center [171, 28] width 3 height 3
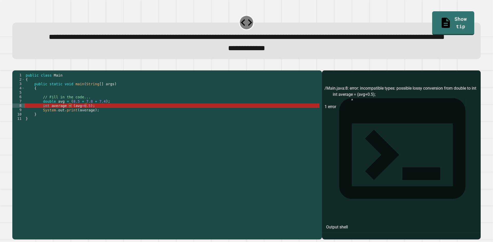
click at [71, 125] on div "public class Main { public static void main ( String [ ] args ) { // Fill in th…" at bounding box center [172, 143] width 295 height 140
click at [99, 126] on div "public class Main { public static void main ( String [ ] args ) { // Fill in th…" at bounding box center [172, 143] width 295 height 140
click at [15, 66] on icon "button" at bounding box center [15, 66] width 0 height 0
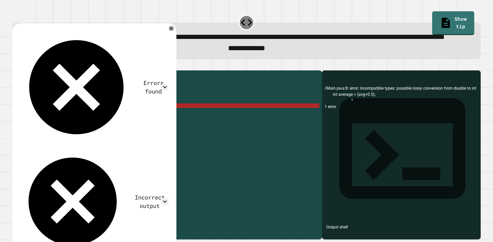
click at [72, 125] on div "public class Main { public static void main ( String [ ] args ) { // Fill in th…" at bounding box center [172, 143] width 295 height 140
click at [88, 131] on div "public class Main { public static void main ( String [ ] args ) { // Fill in th…" at bounding box center [172, 143] width 295 height 140
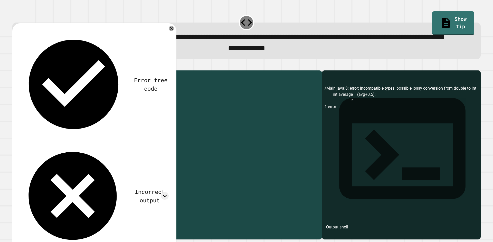
drag, startPoint x: 93, startPoint y: 125, endPoint x: 41, endPoint y: 125, distance: 51.3
click at [41, 125] on div "public class Main { public static void main ( String [ ] args ) { // Fill in th…" at bounding box center [172, 143] width 295 height 140
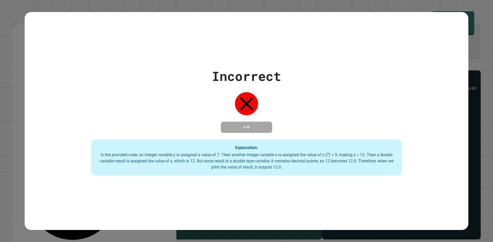
type textarea "**********"
